Goal: Transaction & Acquisition: Purchase product/service

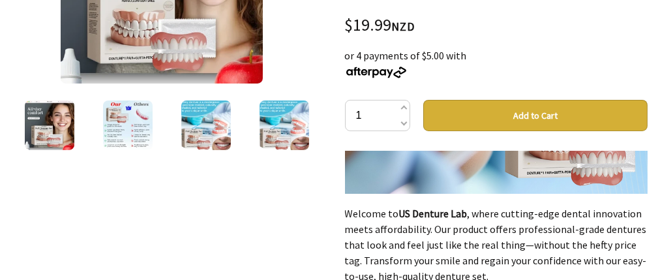
scroll to position [1544, 0]
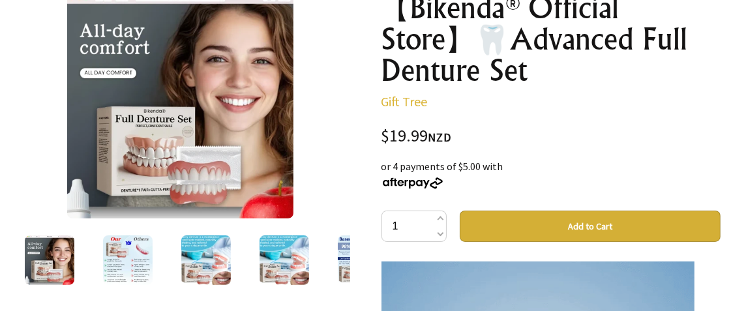
scroll to position [176, 0]
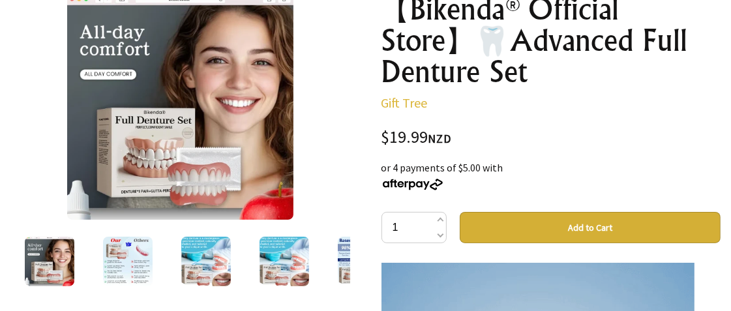
click at [591, 227] on button "Add to Cart" at bounding box center [589, 227] width 261 height 31
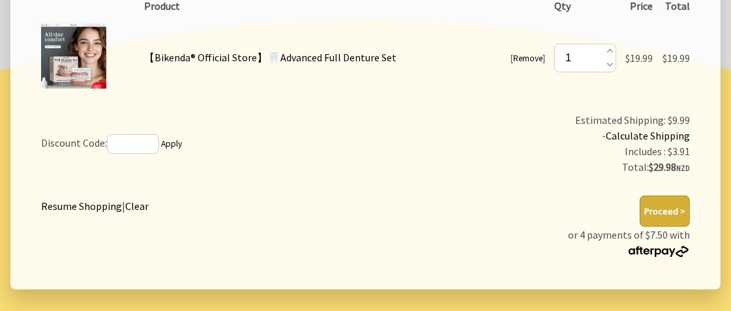
scroll to position [311, 0]
click at [641, 130] on link "Calculate Shipping" at bounding box center [647, 136] width 84 height 13
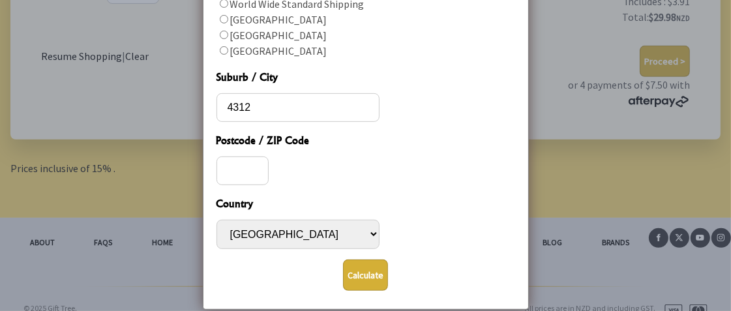
scroll to position [472, 0]
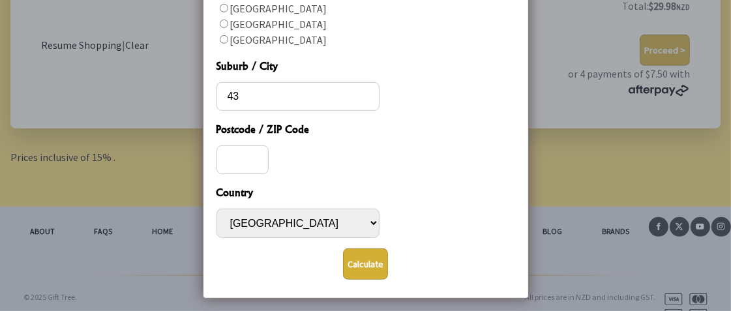
type input "4"
click at [225, 156] on input "Postcode / ZIP Code" at bounding box center [242, 159] width 52 height 29
type input "4312"
type input "New Plymouth"
click at [360, 268] on button "Calculate" at bounding box center [365, 263] width 45 height 31
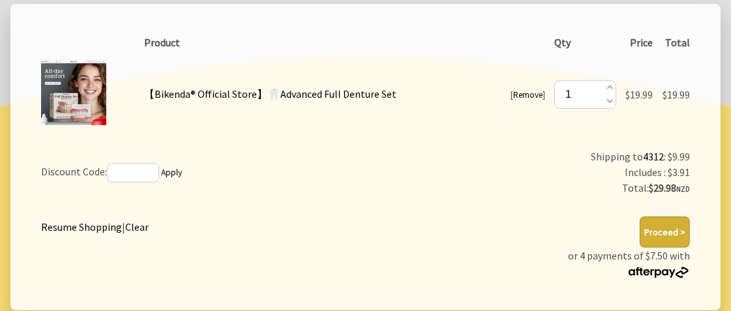
scroll to position [267, 0]
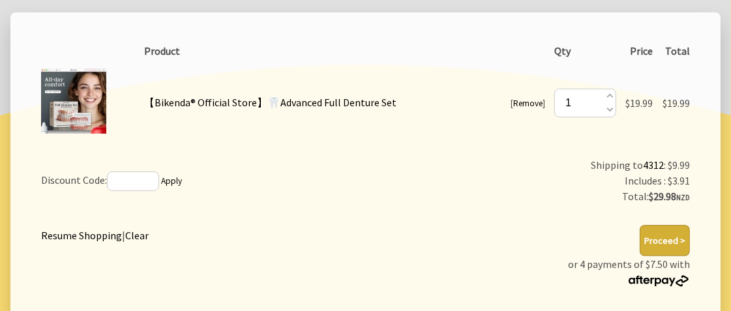
click at [667, 225] on button "Proceed >" at bounding box center [664, 240] width 50 height 31
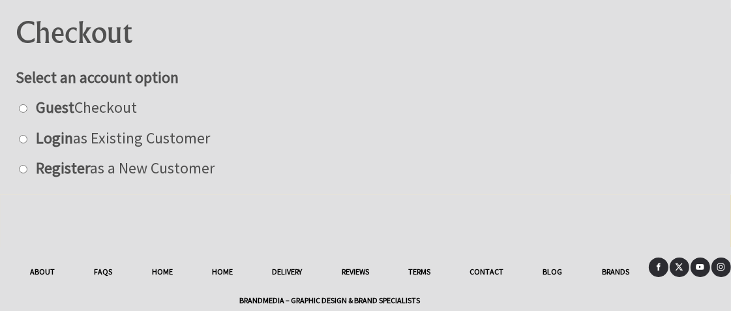
scroll to position [166, 0]
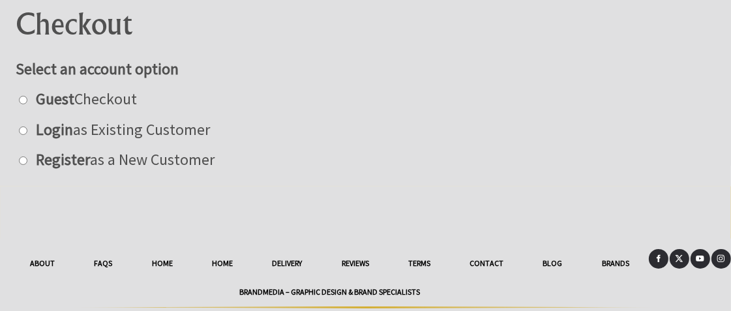
click at [25, 160] on input "radio" at bounding box center [23, 160] width 8 height 8
radio input "true"
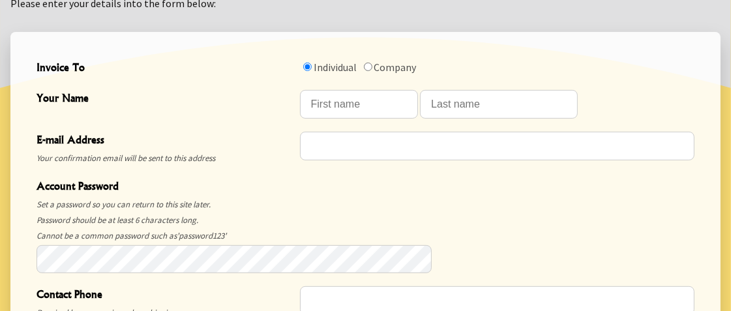
scroll to position [420, 0]
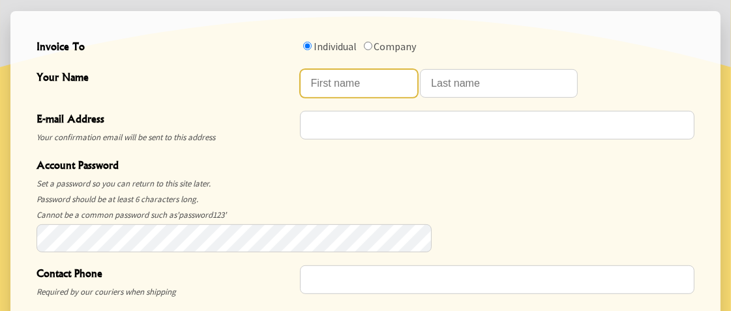
click at [326, 87] on input "Your Name" at bounding box center [359, 83] width 119 height 29
type input "Dion"
type input "Aitken"
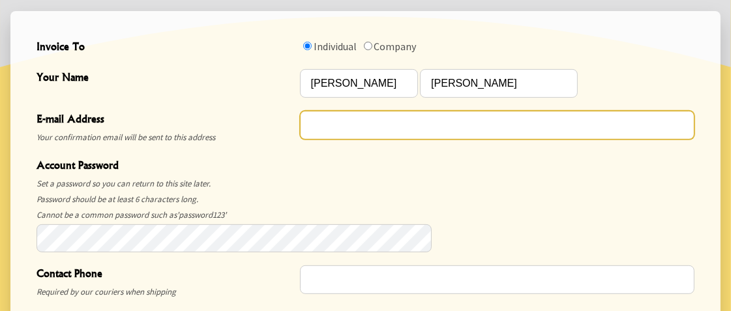
type input "dion.aitken20@gmail.com"
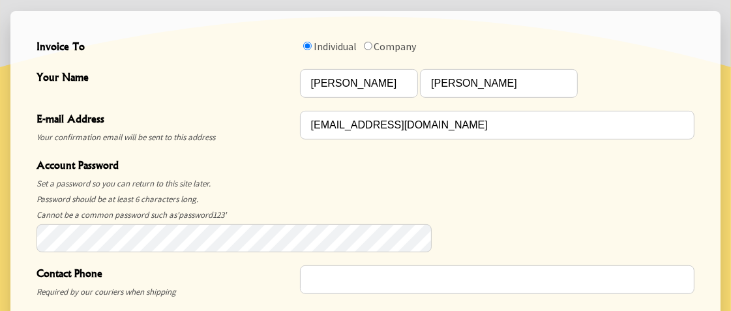
type input "0204327467"
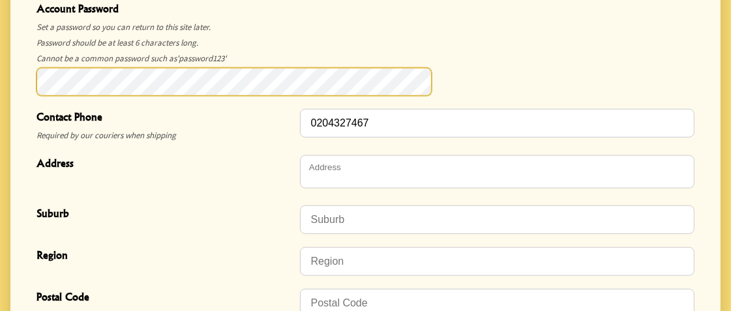
scroll to position [577, 0]
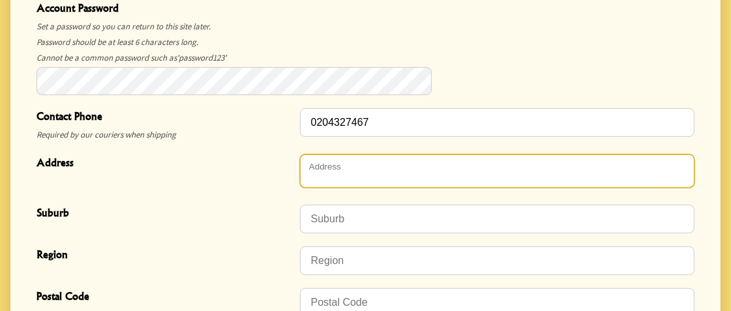
click at [374, 154] on textarea "Address" at bounding box center [497, 170] width 394 height 33
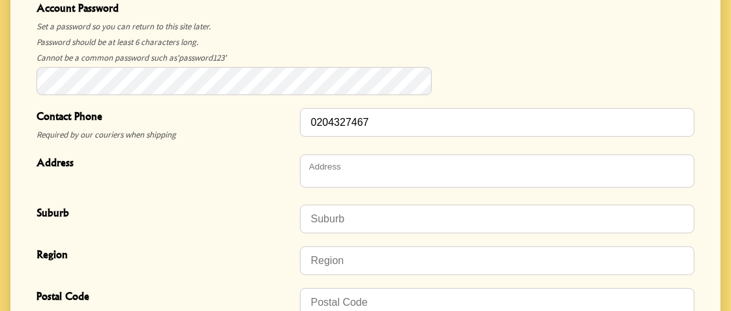
type textarea "6B Brixham Pl"
type input "6B Brixham Pl"
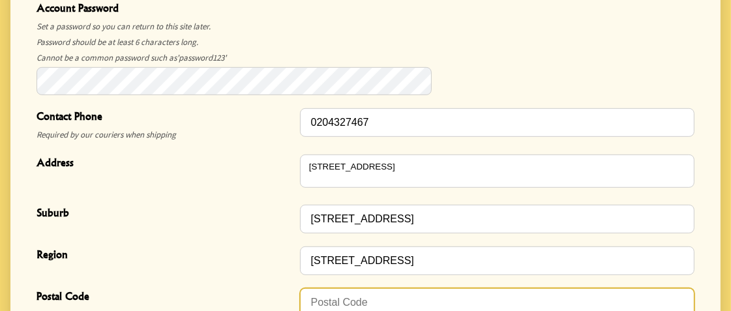
type input "6B Brixham Pl"
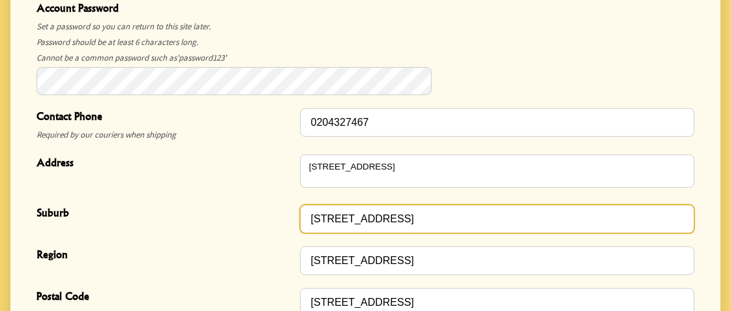
click at [510, 205] on input "6B Brixham Pl" at bounding box center [497, 219] width 394 height 29
type input "6"
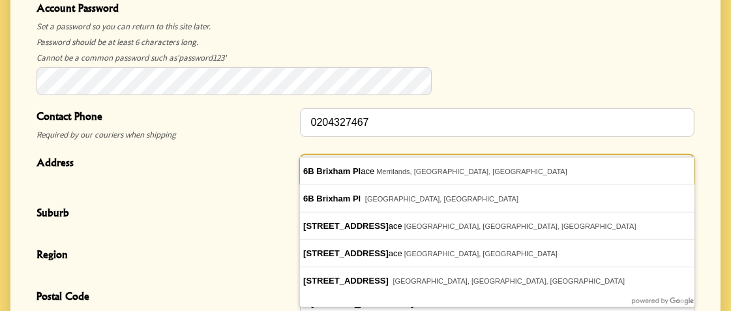
click at [416, 154] on textarea "6B Brixham Pl" at bounding box center [497, 170] width 394 height 33
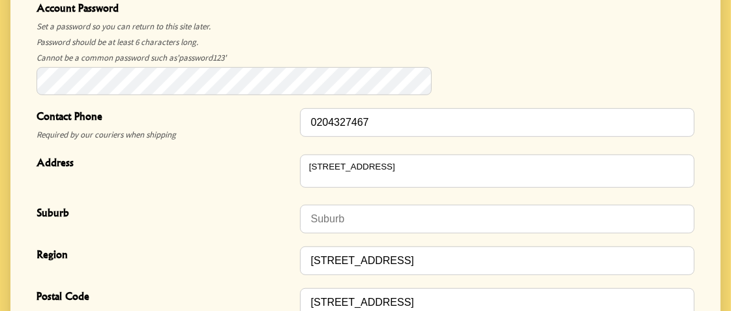
type textarea "6B Brixham Place"
type input "Merrilands"
type input "New Plymouth"
type input "4312"
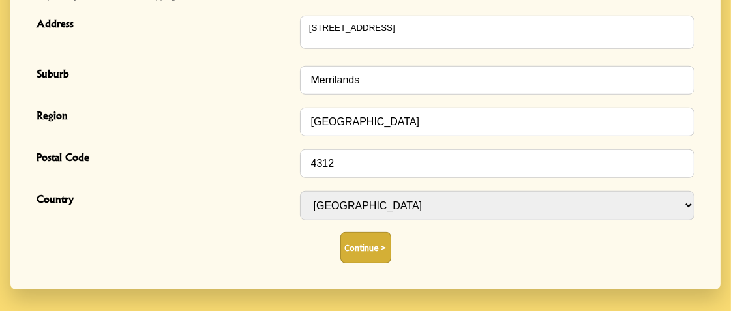
scroll to position [716, 0]
click at [366, 231] on button "Continue >" at bounding box center [365, 246] width 51 height 31
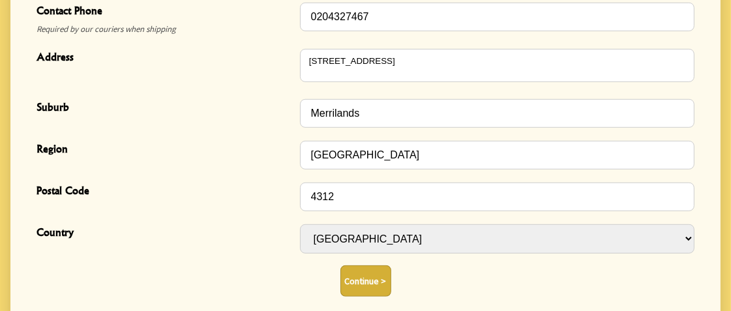
scroll to position [684, 0]
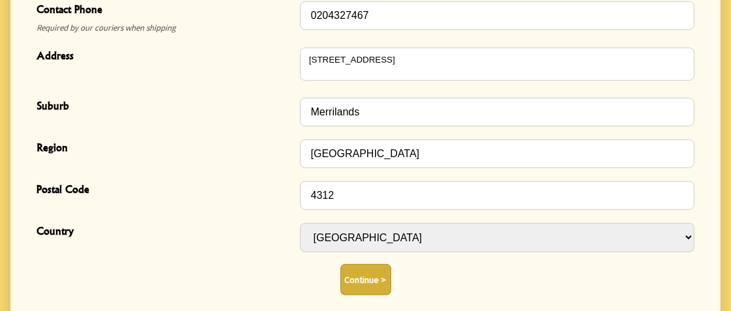
click at [359, 264] on button "Continue >" at bounding box center [365, 279] width 51 height 31
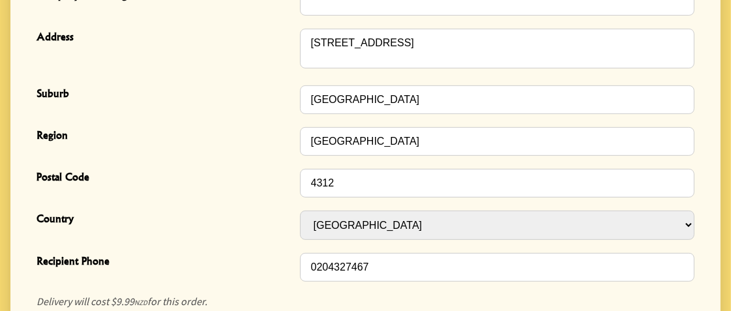
scroll to position [528, 0]
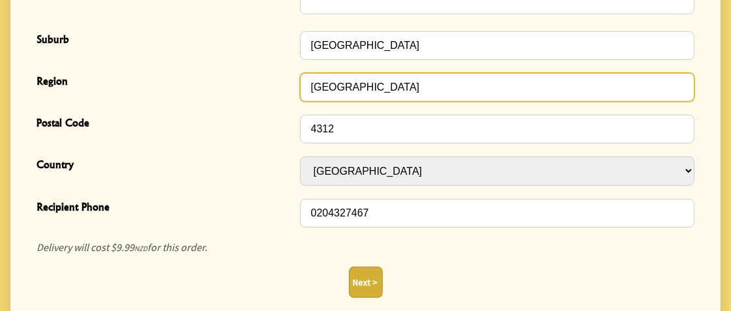
drag, startPoint x: 427, startPoint y: 88, endPoint x: 183, endPoint y: 98, distance: 243.9
click at [183, 98] on div "Region [GEOGRAPHIC_DATA]" at bounding box center [365, 87] width 668 height 42
type input "Taranaki"
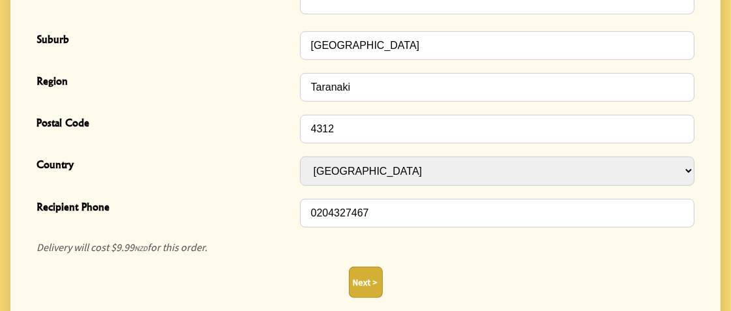
click at [361, 274] on button "Next >" at bounding box center [366, 282] width 34 height 31
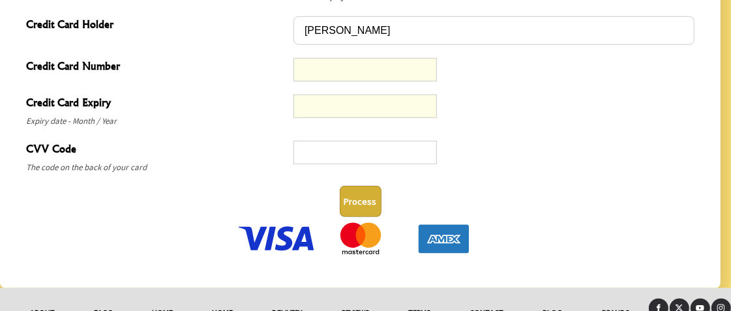
scroll to position [770, 0]
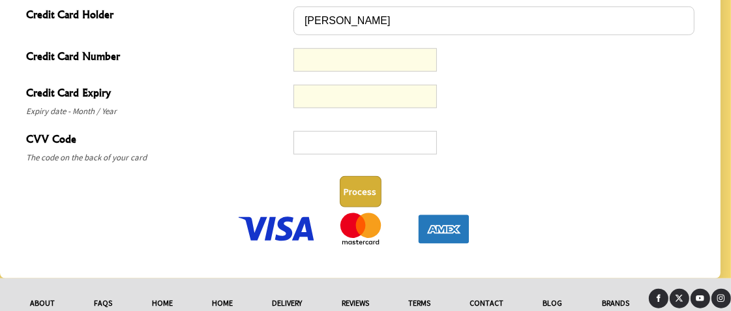
click at [362, 187] on button "Process" at bounding box center [361, 191] width 42 height 31
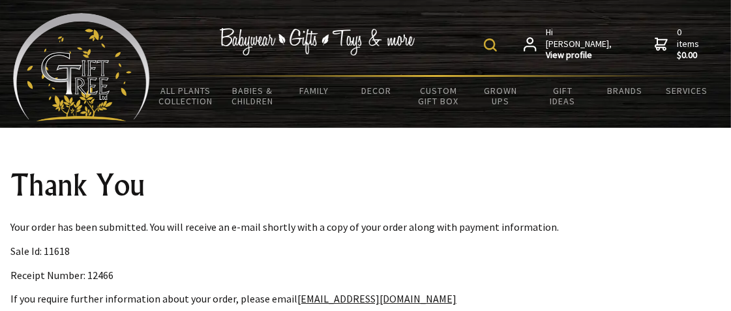
drag, startPoint x: 325, startPoint y: 148, endPoint x: 356, endPoint y: 154, distance: 32.0
click at [356, 154] on div "Thank You Your order has been submitted. You will receive an e-mail shortly wit…" at bounding box center [365, 272] width 731 height 288
